Goal: Information Seeking & Learning: Learn about a topic

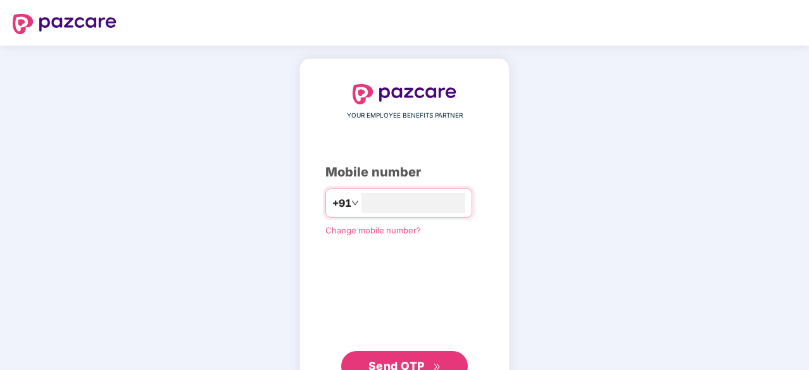
scroll to position [48, 0]
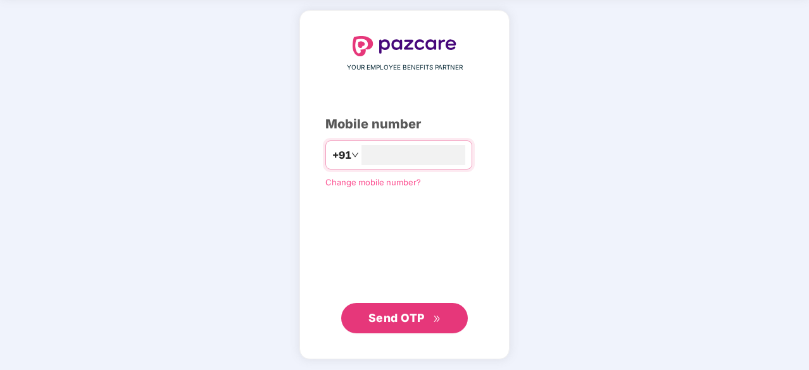
type input "**********"
click at [373, 320] on span "Send OTP" at bounding box center [396, 317] width 56 height 13
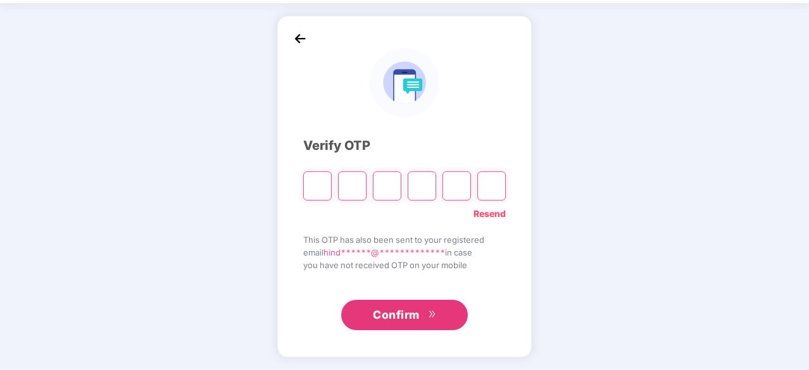
scroll to position [42, 0]
type input "*"
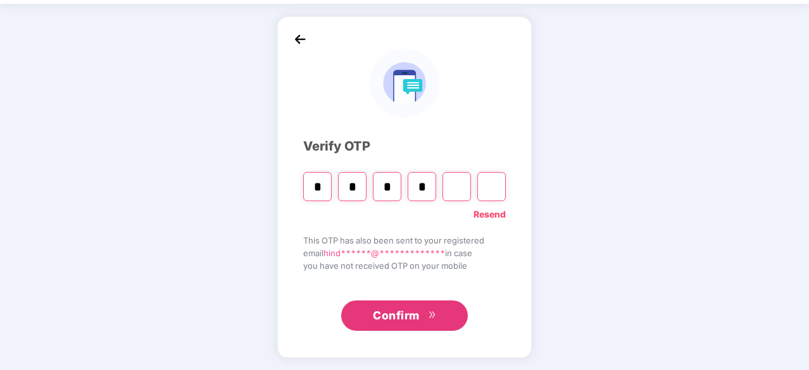
type input "*"
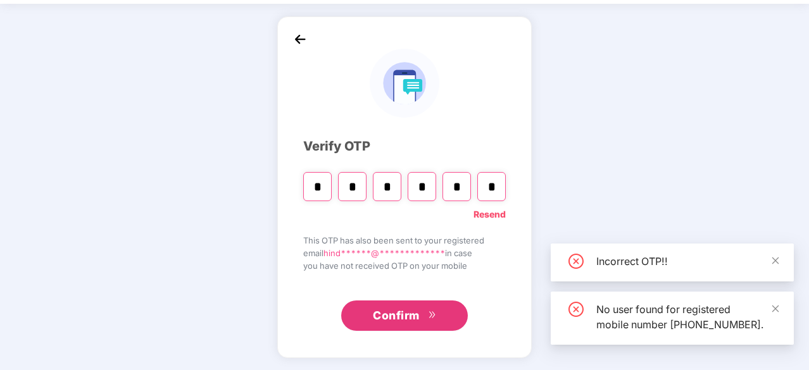
type input "*"
click at [373, 320] on span "Confirm" at bounding box center [396, 316] width 47 height 18
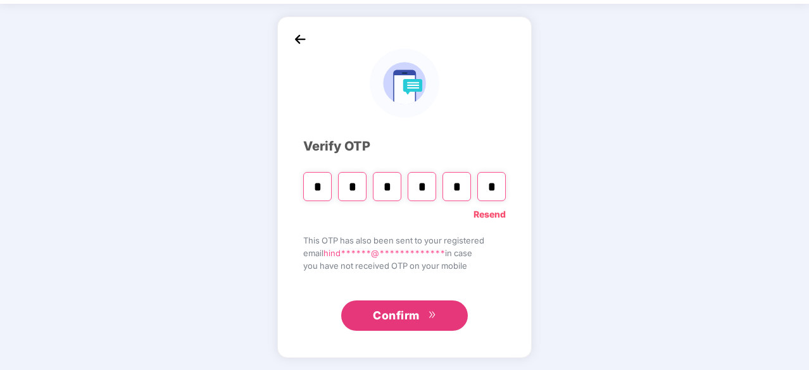
click at [368, 309] on button "Confirm" at bounding box center [404, 316] width 127 height 30
click at [502, 184] on input "*" at bounding box center [491, 186] width 28 height 29
type input "*"
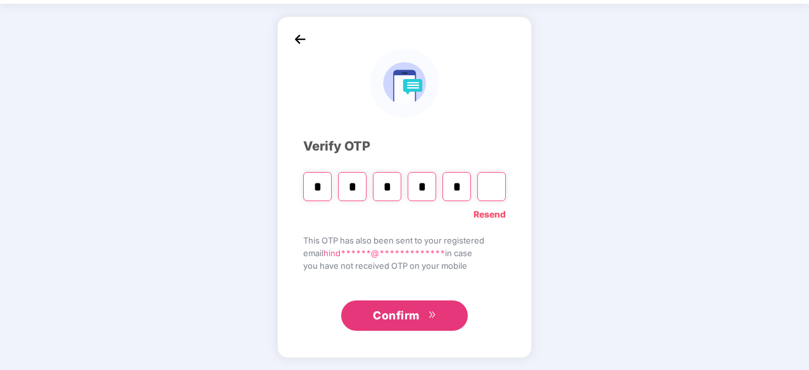
click at [387, 189] on input "*" at bounding box center [387, 186] width 28 height 29
type input "*"
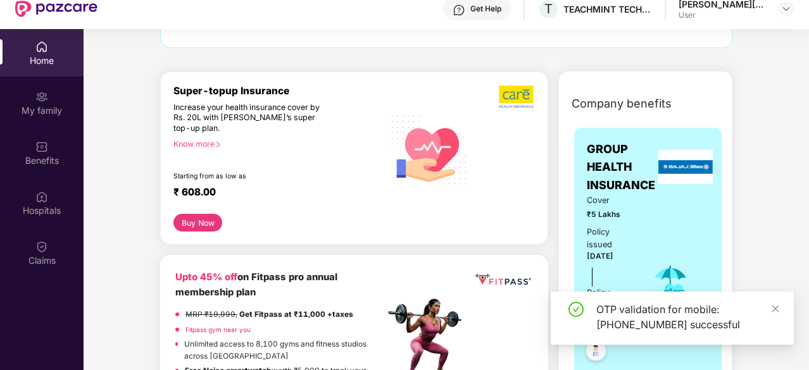
scroll to position [117, 0]
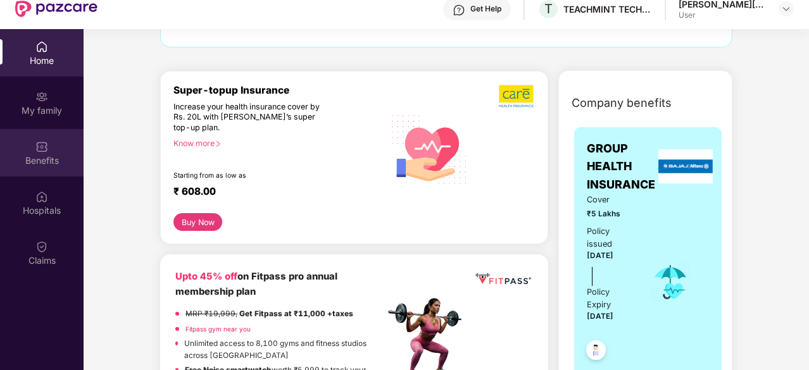
click at [27, 159] on div "Benefits" at bounding box center [42, 160] width 84 height 13
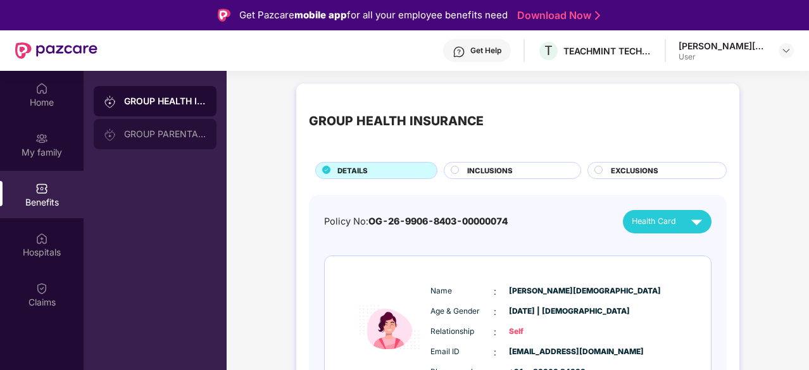
click at [155, 124] on div "GROUP PARENTAL POLICY" at bounding box center [155, 134] width 123 height 30
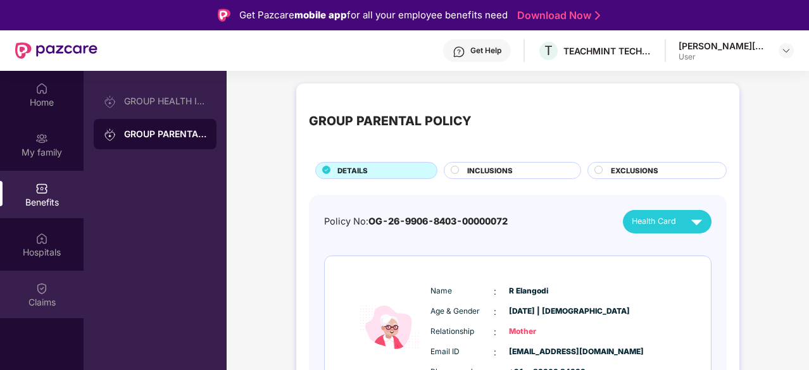
click at [42, 297] on div "Claims" at bounding box center [42, 302] width 84 height 13
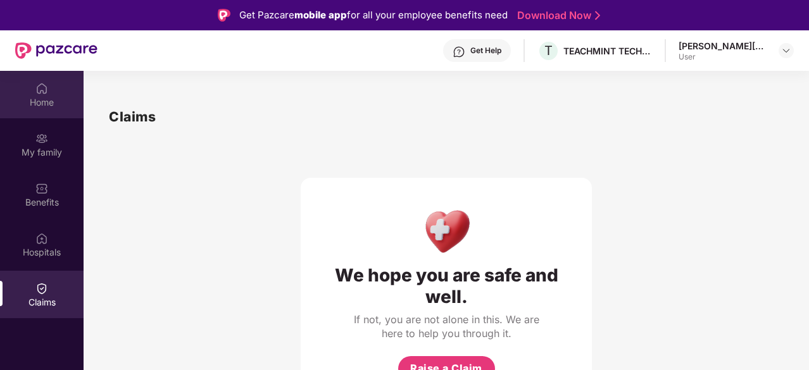
click at [51, 102] on div "Home" at bounding box center [42, 102] width 84 height 13
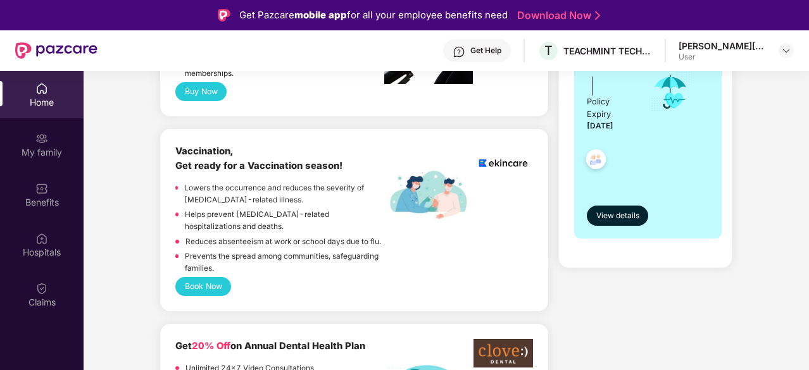
scroll to position [633, 0]
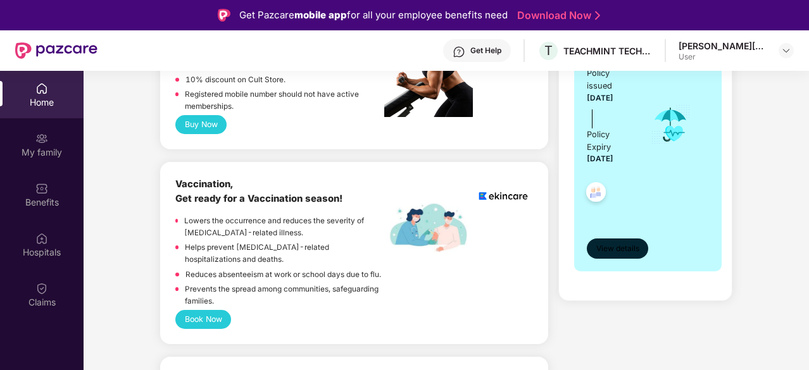
click at [597, 252] on span "View details" at bounding box center [617, 249] width 43 height 12
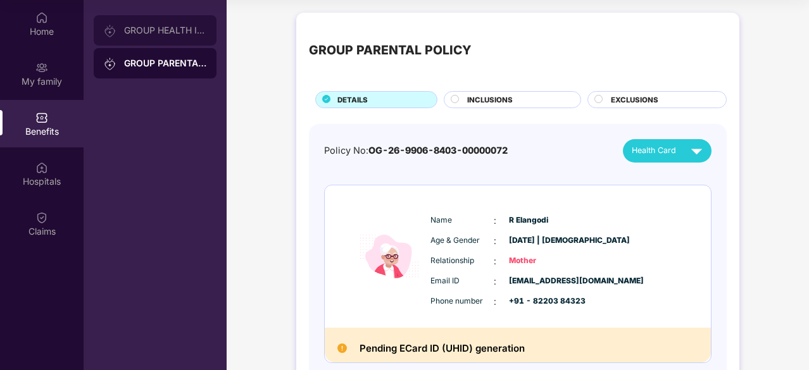
click at [153, 23] on div "GROUP HEALTH INSURANCE" at bounding box center [155, 30] width 123 height 30
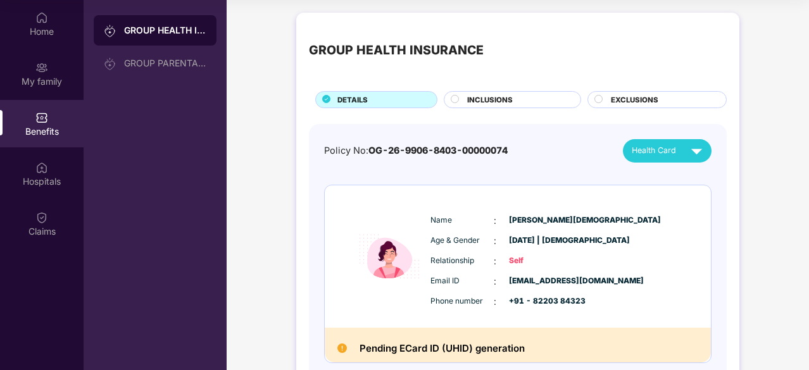
click at [490, 97] on span "INCLUSIONS" at bounding box center [490, 99] width 46 height 11
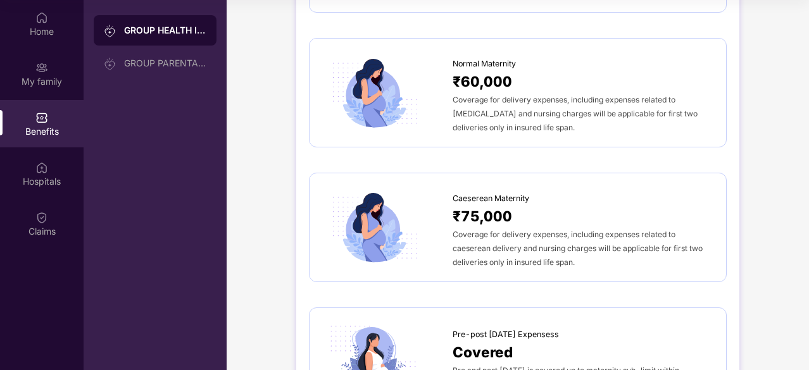
scroll to position [1347, 0]
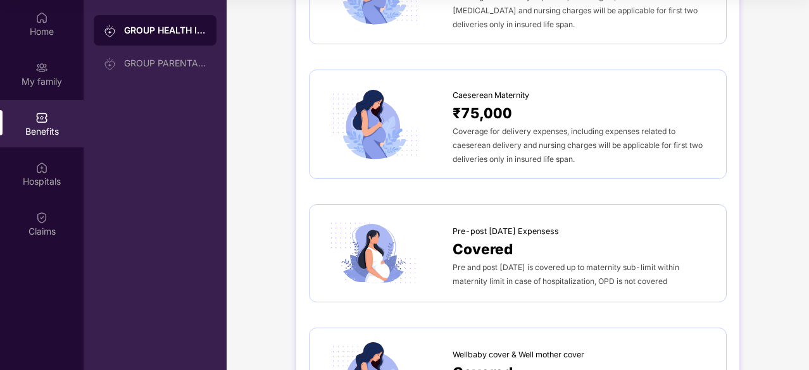
click at [39, 126] on div "Benefits" at bounding box center [42, 131] width 84 height 13
click at [44, 56] on div "My family" at bounding box center [42, 73] width 84 height 47
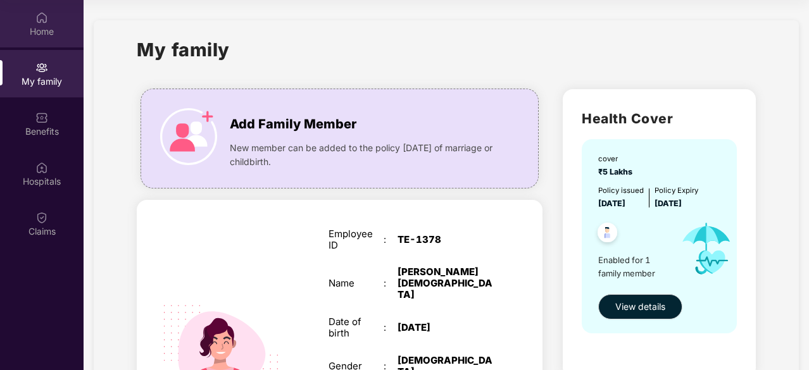
click at [35, 26] on div "Home" at bounding box center [42, 31] width 84 height 13
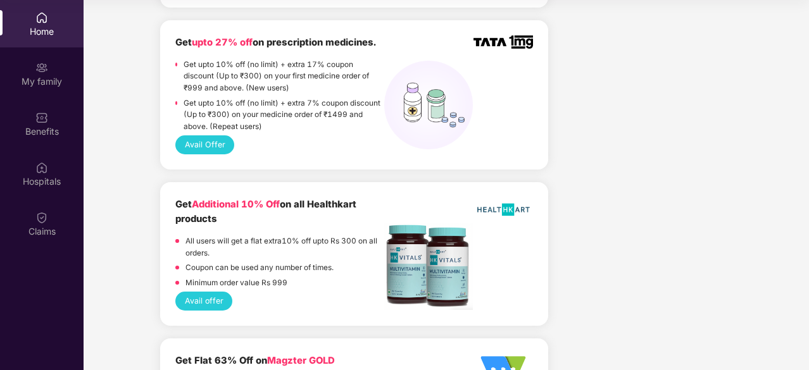
scroll to position [1203, 0]
